Goal: Information Seeking & Learning: Learn about a topic

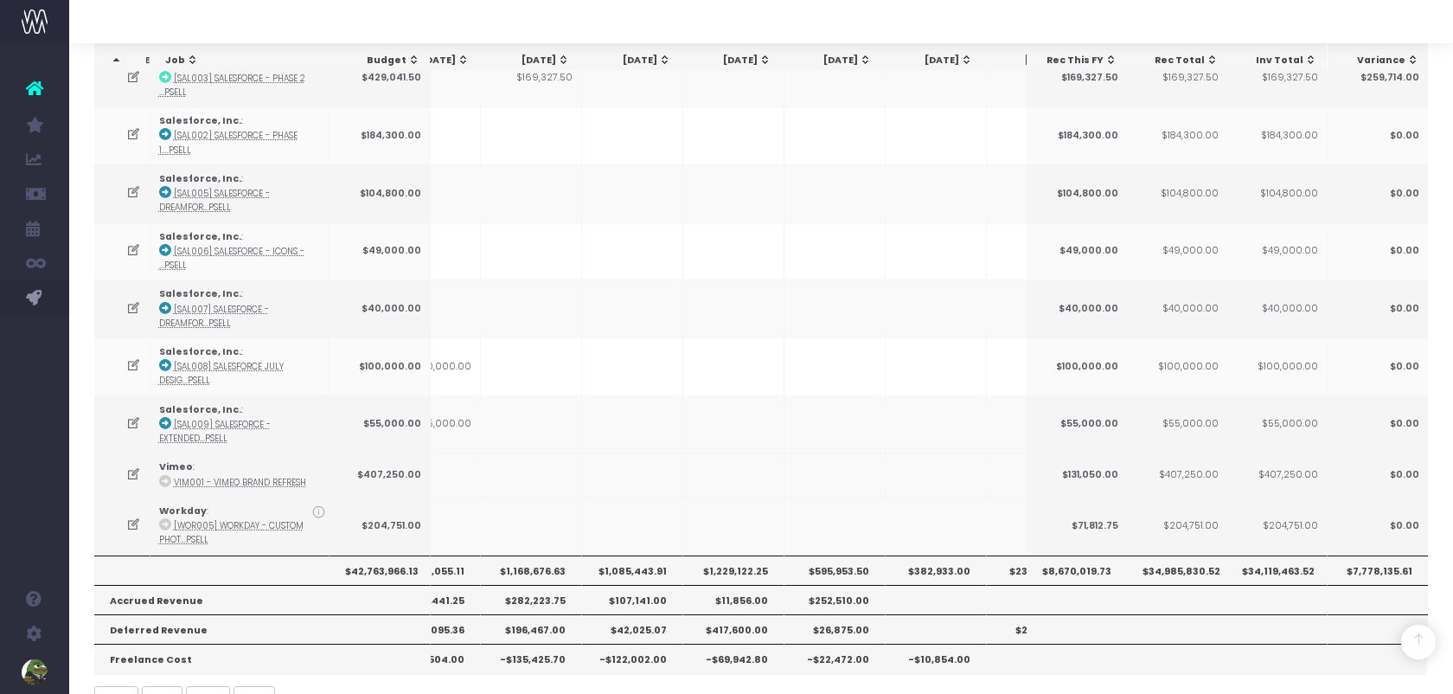
scroll to position [0, 361]
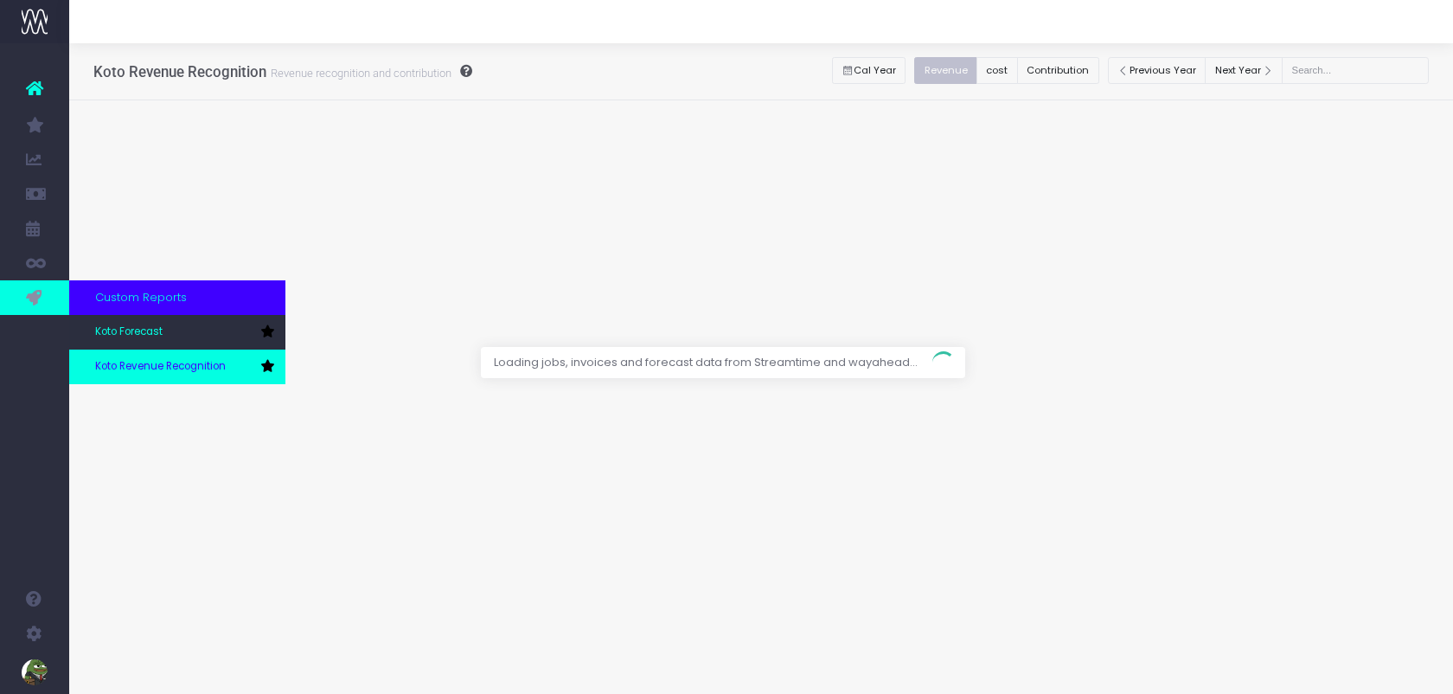
click at [143, 366] on span "Koto Revenue Recognition" at bounding box center [160, 367] width 131 height 16
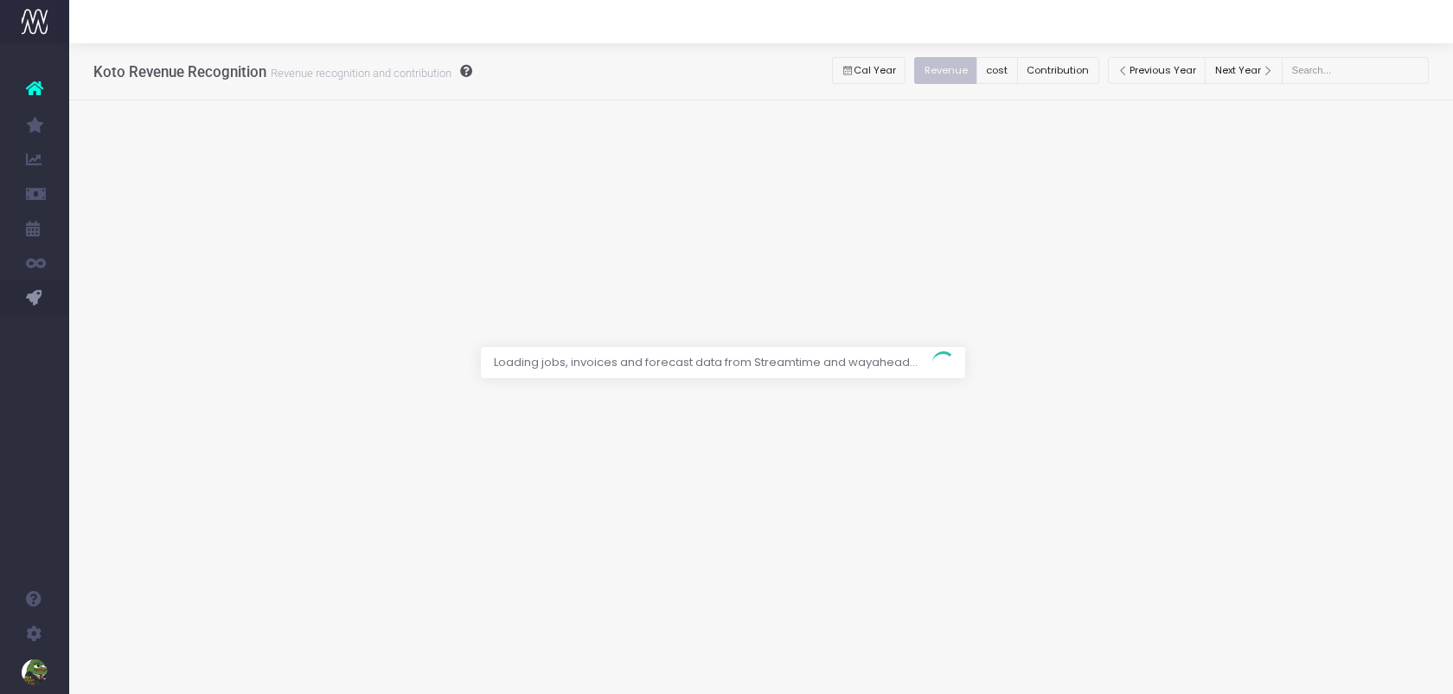
click at [1063, 54] on div at bounding box center [726, 347] width 1453 height 694
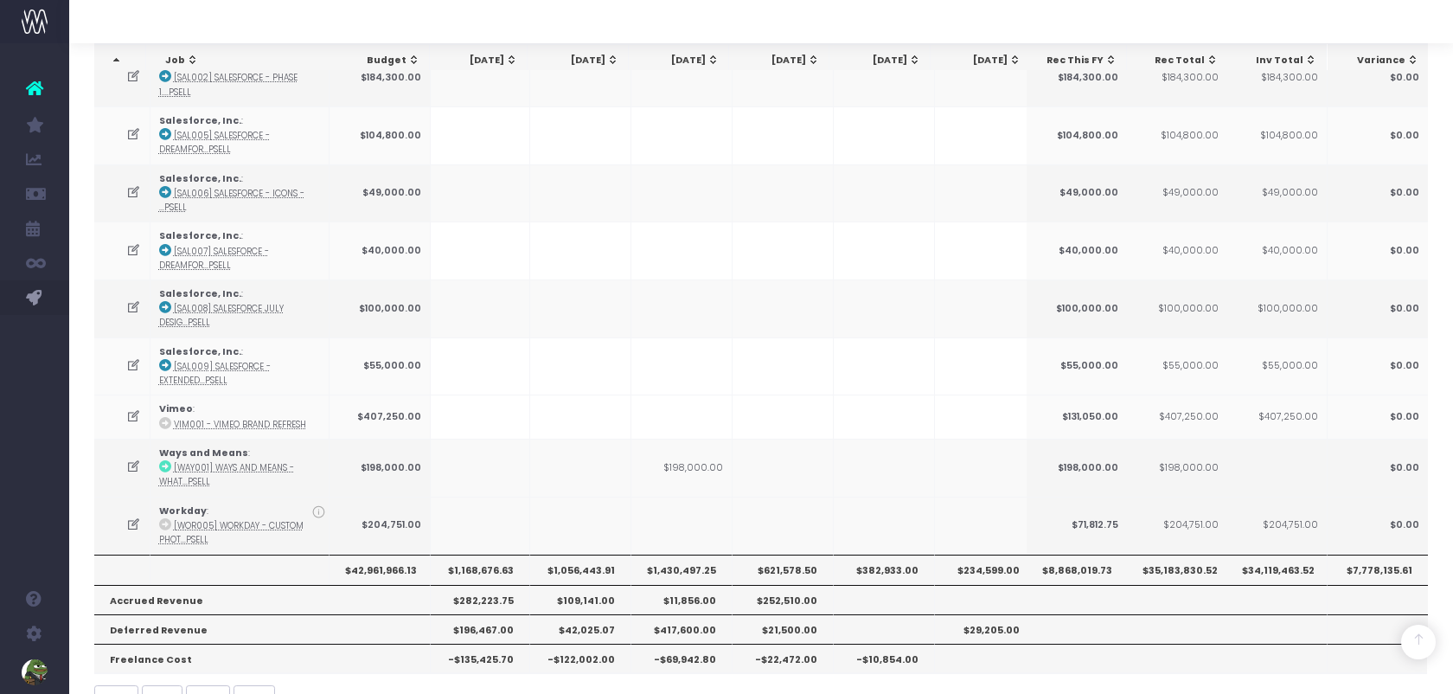
click at [689, 554] on th "$1,430,497.25" at bounding box center [681, 568] width 101 height 29
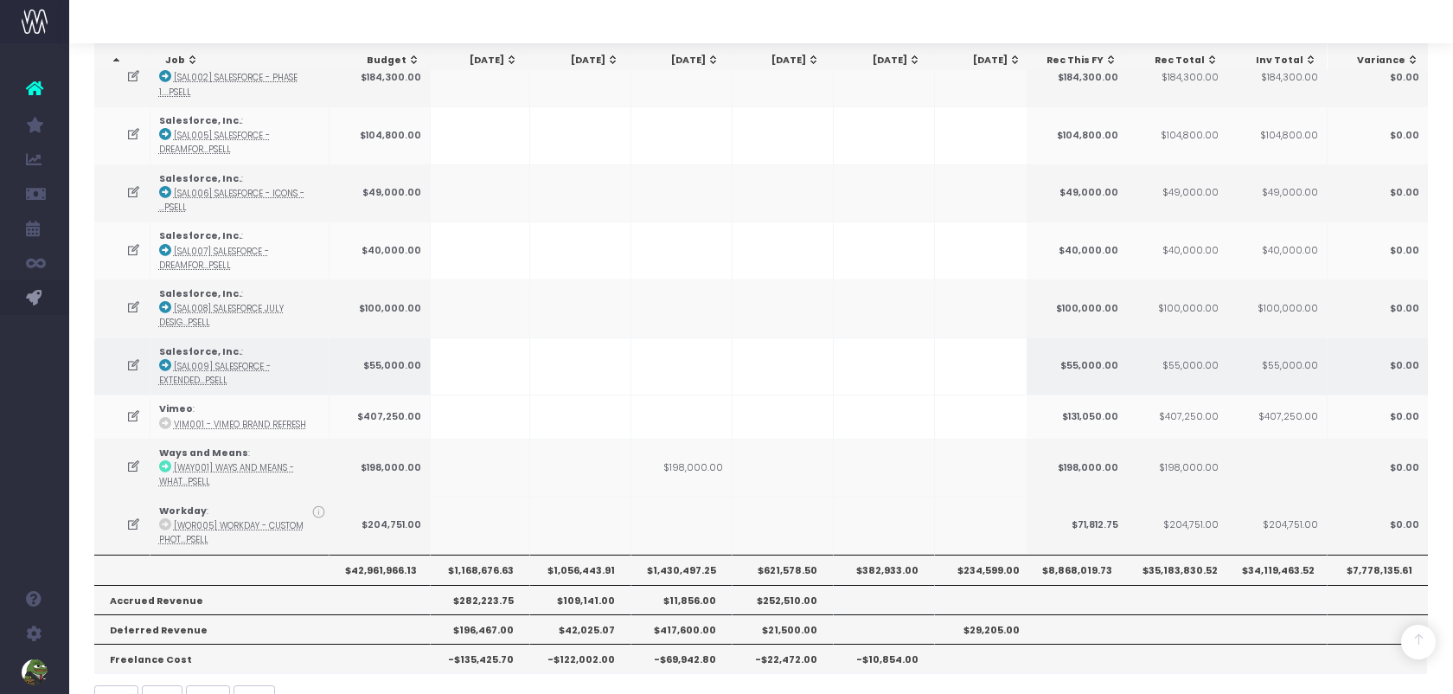
click at [770, 346] on td at bounding box center [782, 366] width 101 height 58
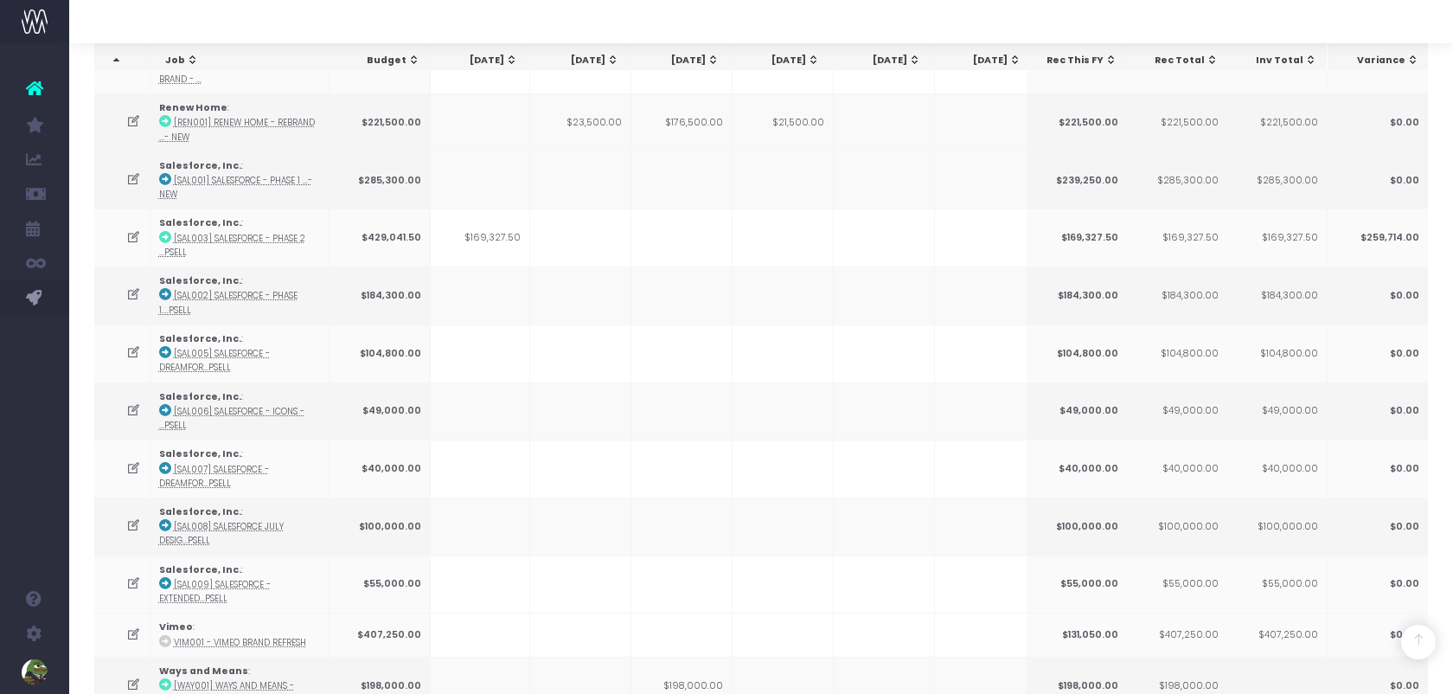
scroll to position [1999, 0]
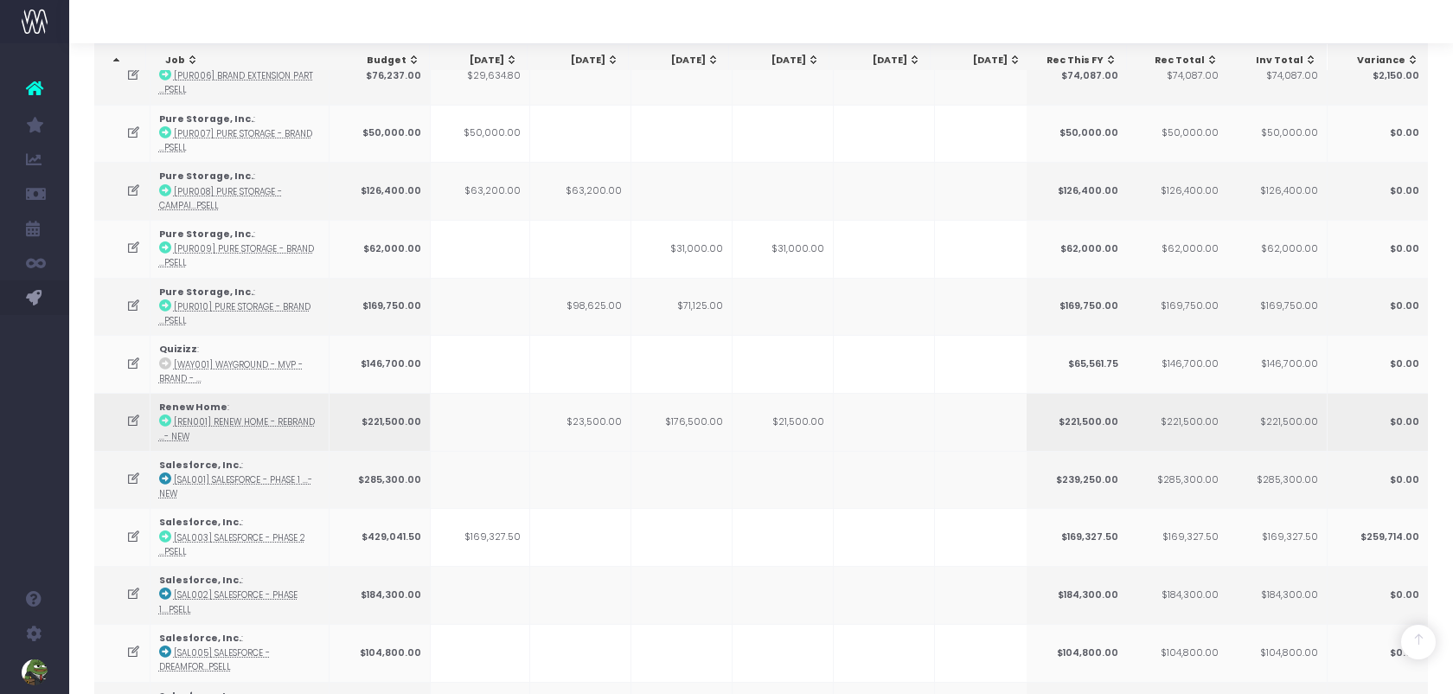
click at [803, 393] on td "$21,500.00" at bounding box center [782, 422] width 101 height 58
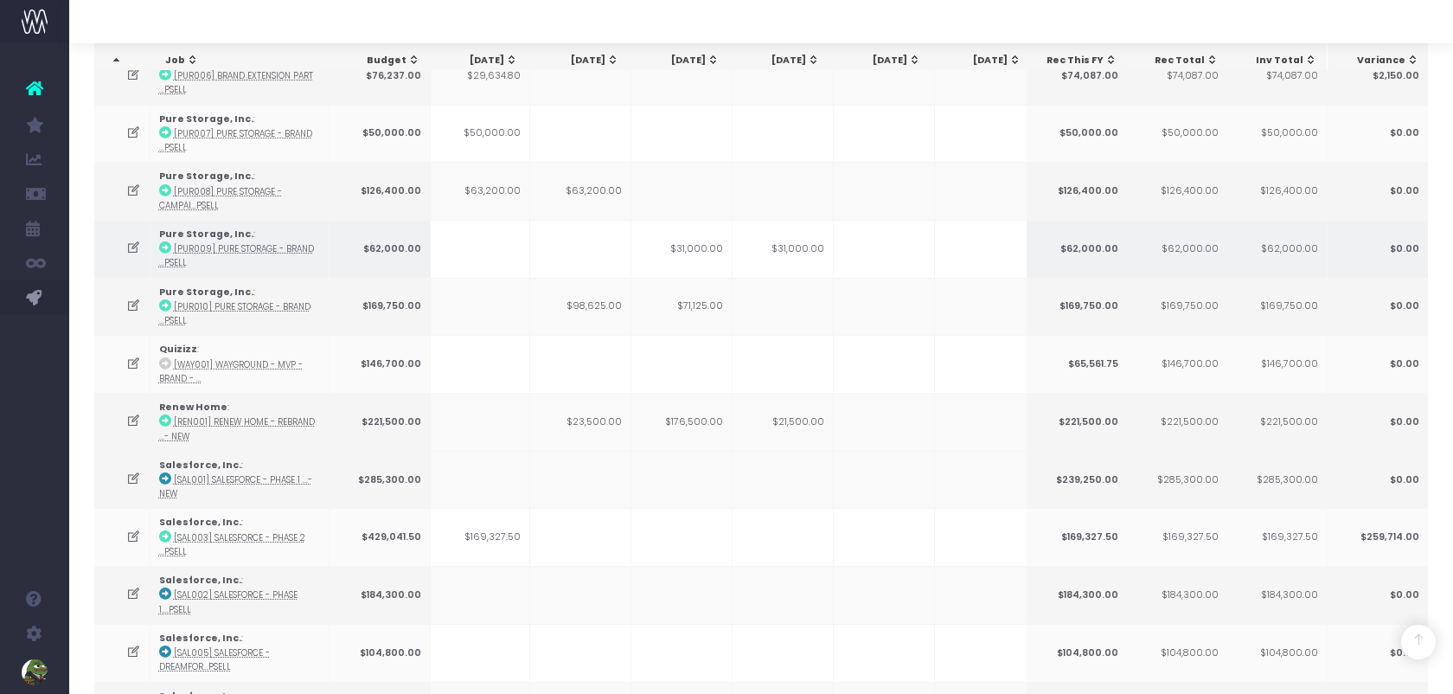
click at [803, 237] on td "$31,000.00" at bounding box center [782, 249] width 101 height 58
click at [800, 220] on td "$31,000.00" at bounding box center [782, 249] width 101 height 58
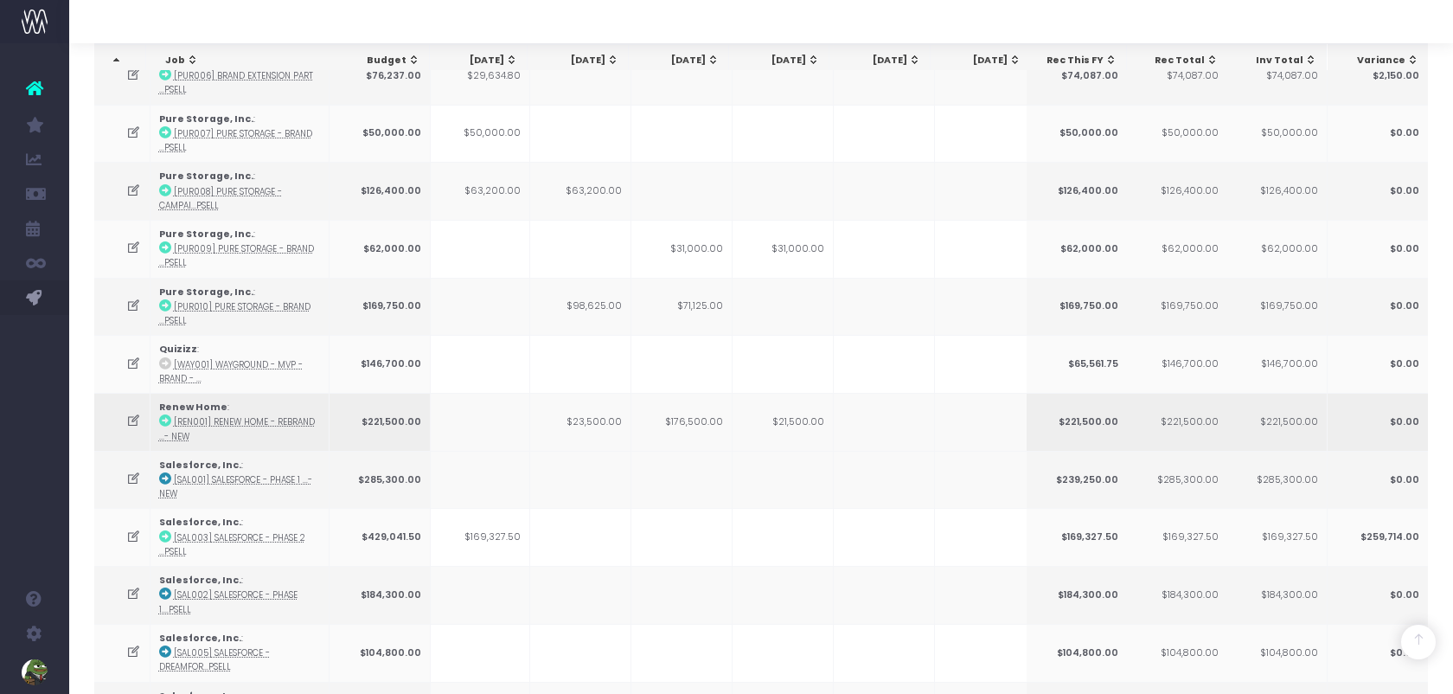
click at [784, 393] on td "$21,500.00" at bounding box center [782, 422] width 101 height 58
click at [705, 395] on td "$176,500.00" at bounding box center [681, 422] width 101 height 58
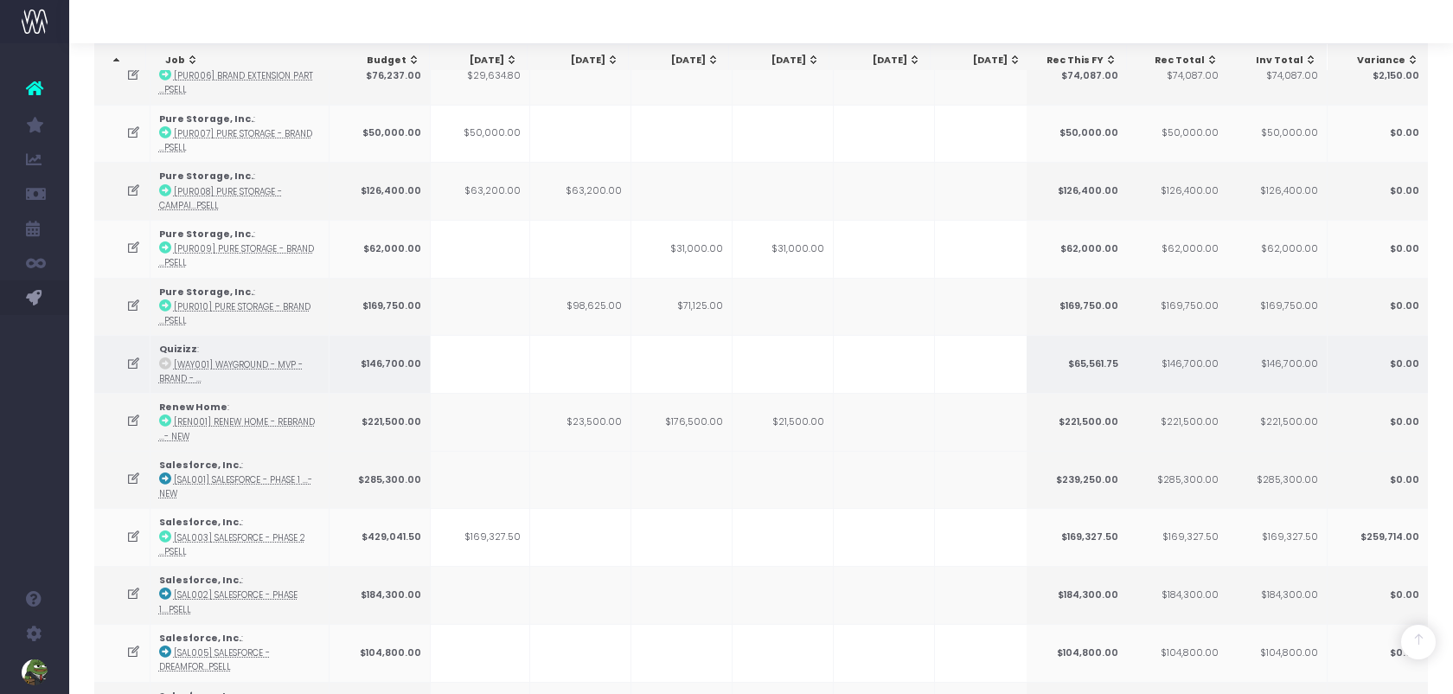
click at [786, 335] on td at bounding box center [782, 364] width 101 height 58
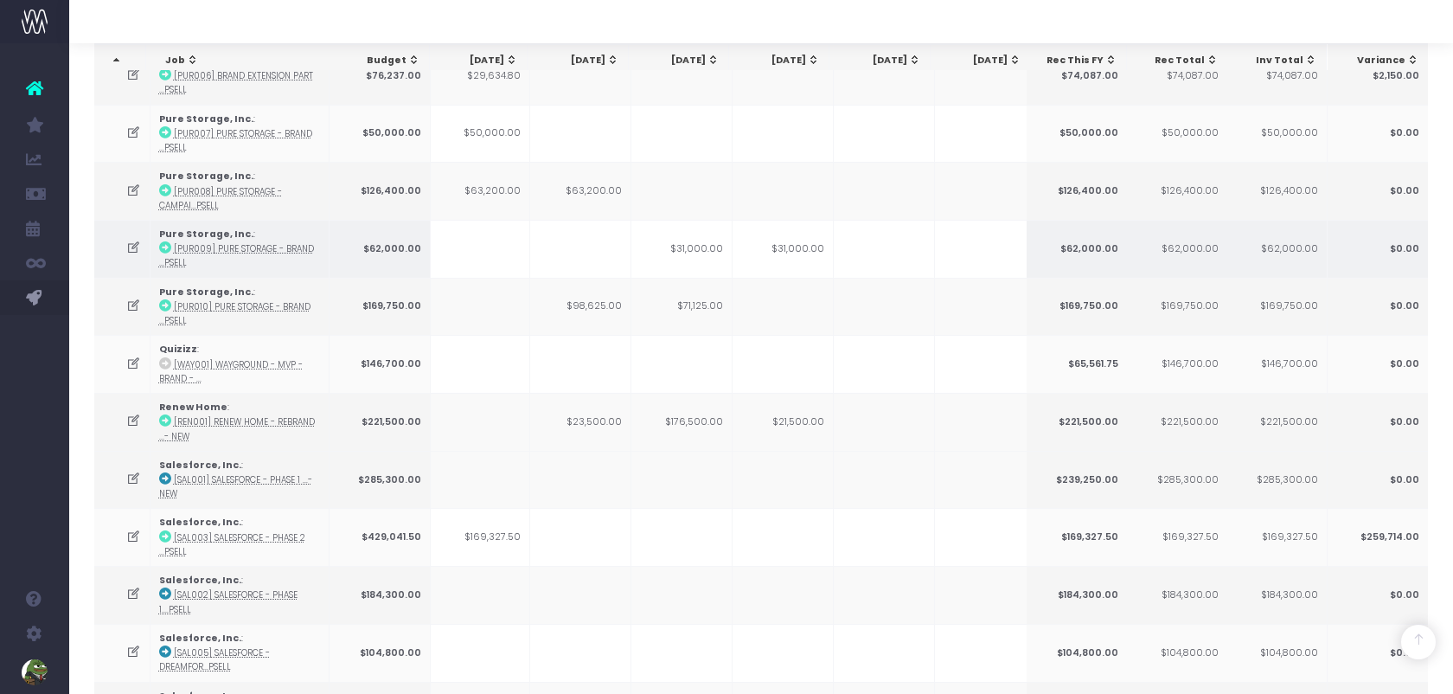
click at [790, 227] on td "$31,000.00" at bounding box center [782, 249] width 101 height 58
click at [790, 226] on td "$31,000.00" at bounding box center [782, 249] width 101 height 58
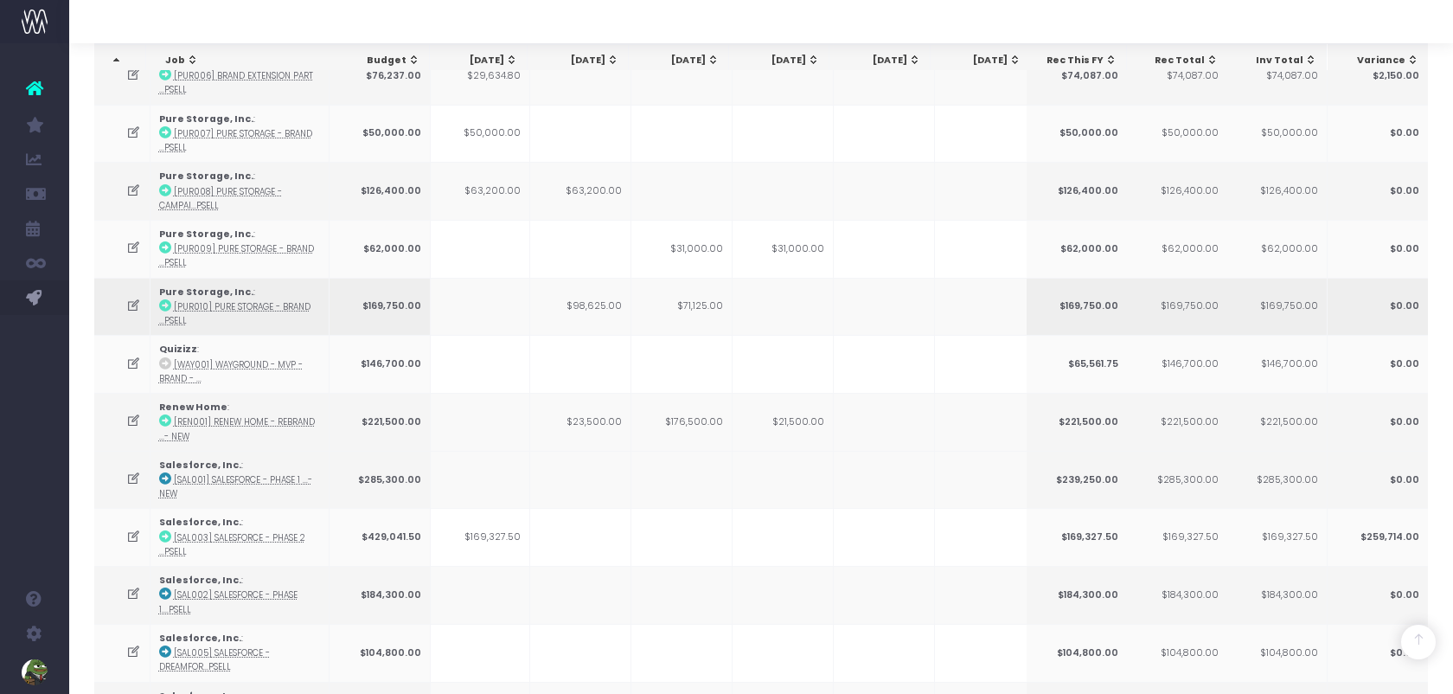
click at [788, 280] on td at bounding box center [782, 307] width 101 height 58
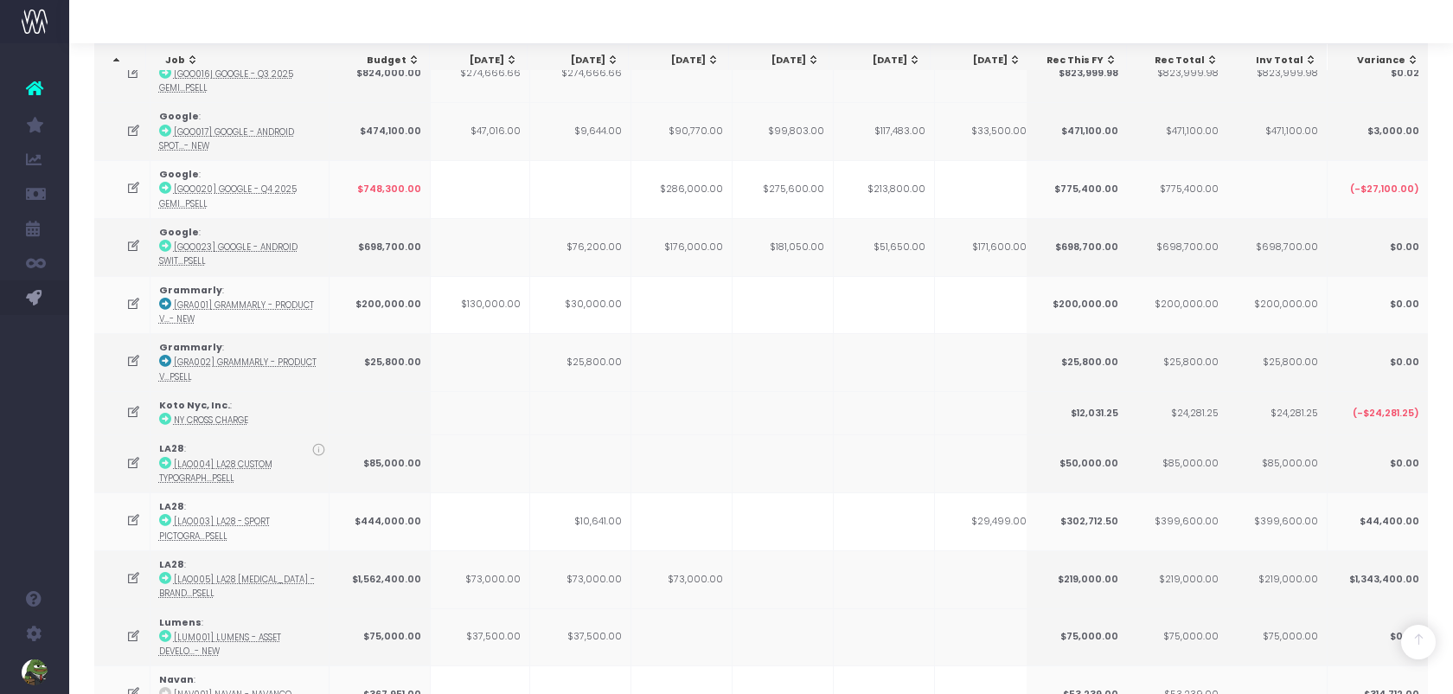
scroll to position [839, 0]
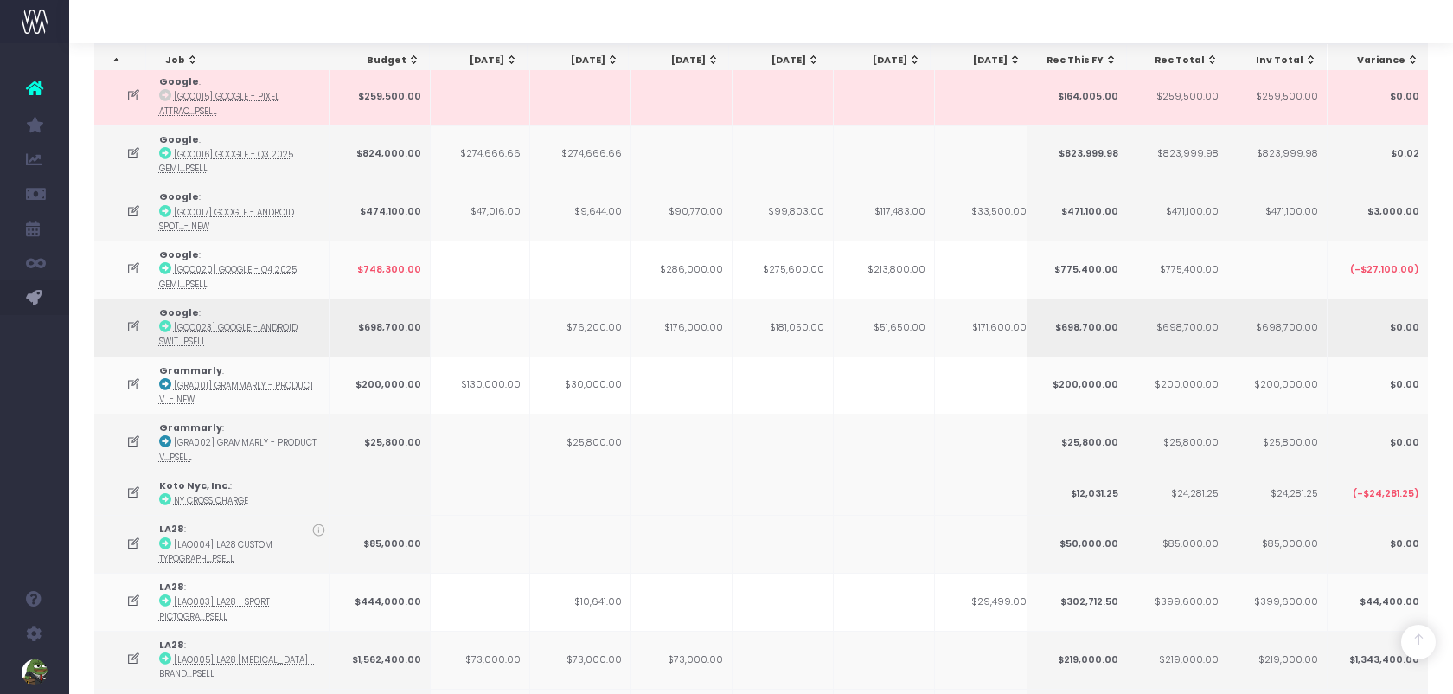
click at [787, 314] on td "$181,050.00" at bounding box center [782, 327] width 101 height 58
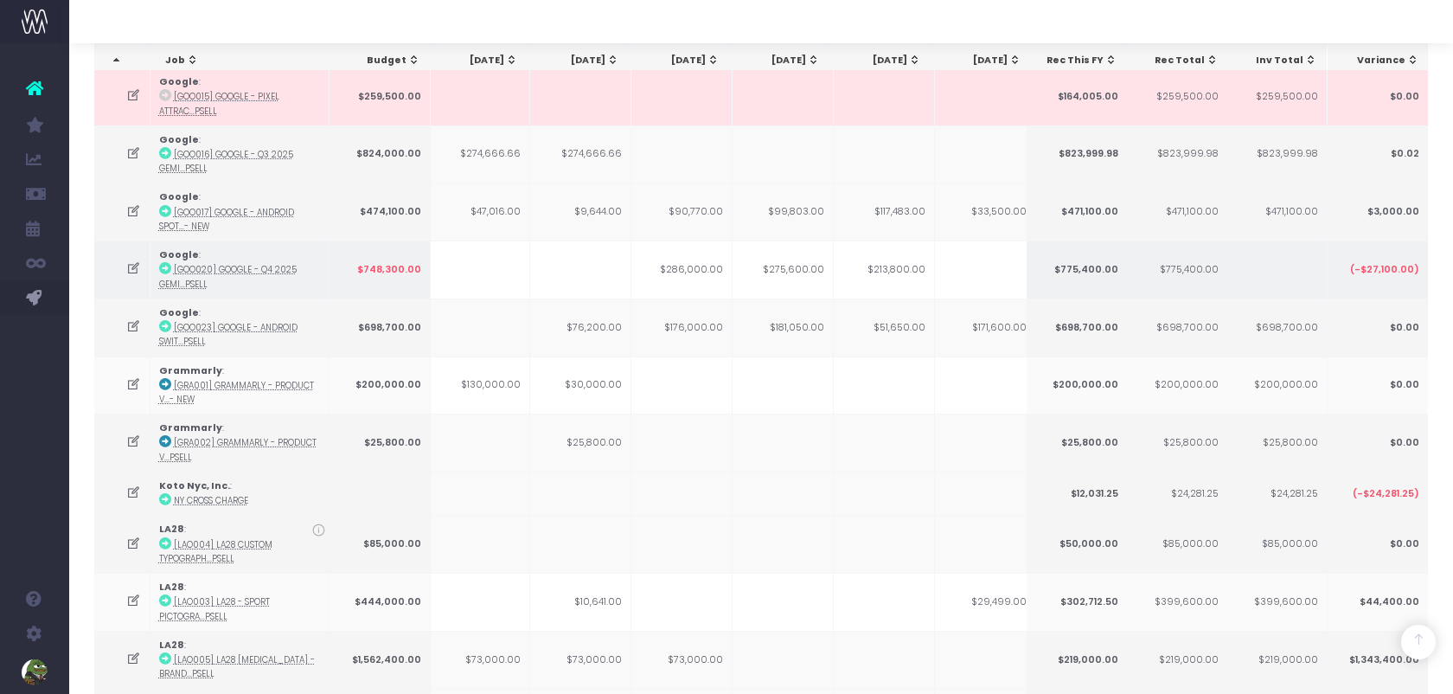
click at [795, 272] on td "$275,600.00" at bounding box center [782, 269] width 101 height 58
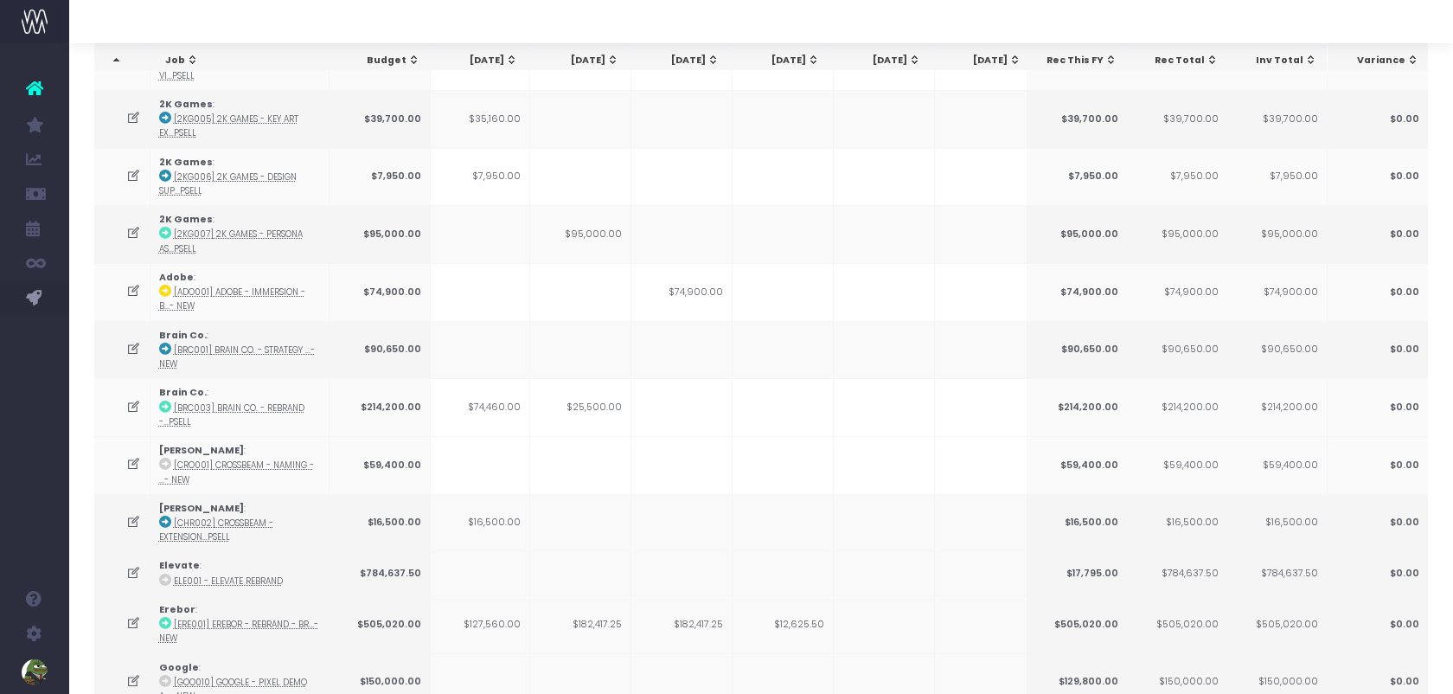
scroll to position [0, 0]
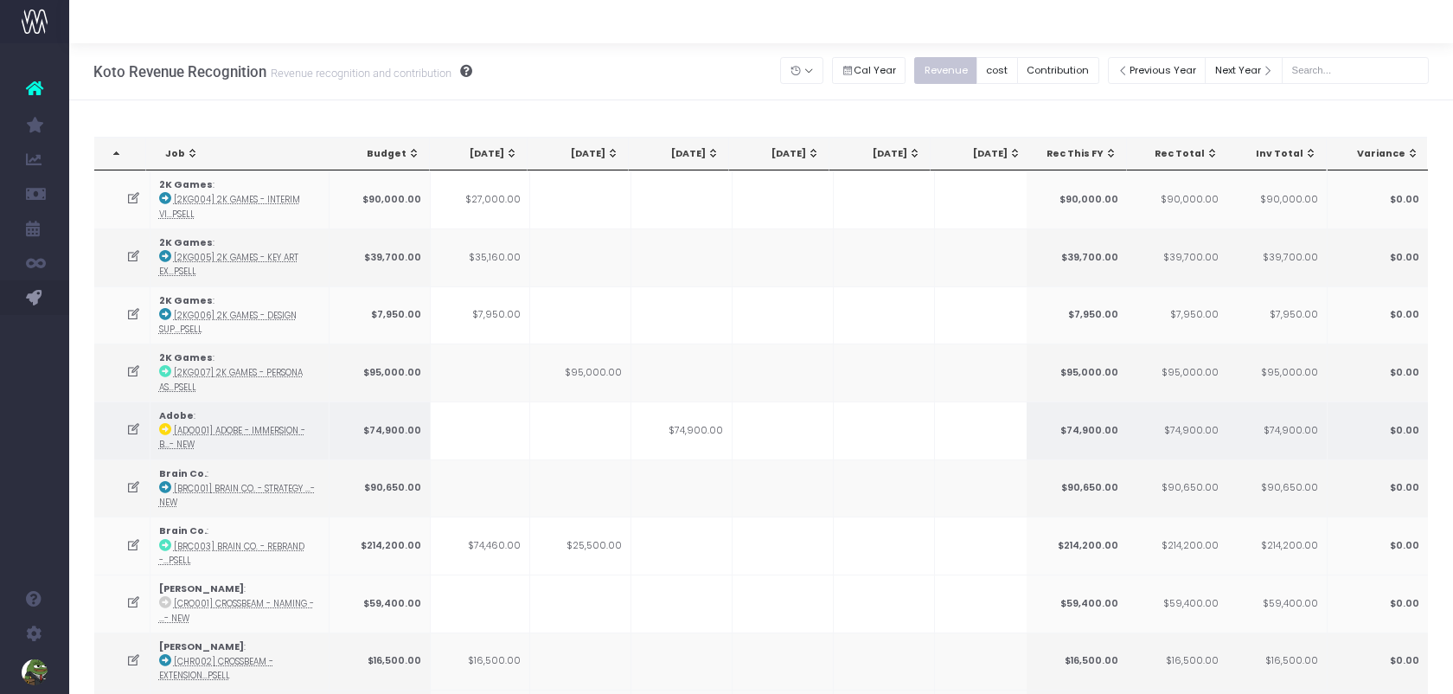
click at [707, 430] on td "$74,900.00" at bounding box center [681, 430] width 101 height 58
